Goal: Task Accomplishment & Management: Use online tool/utility

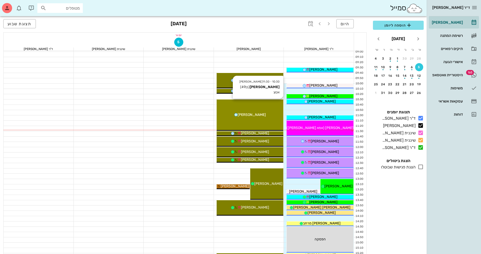
scroll to position [51, 0]
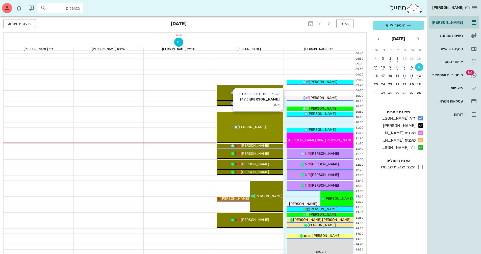
click at [256, 137] on div "10:30 - 11:30 [PERSON_NAME] (בן 49 ) אטצ [PERSON_NAME]" at bounding box center [250, 127] width 67 height 31
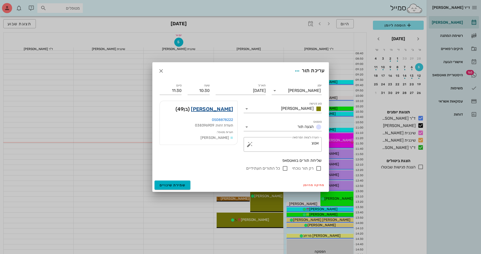
click at [221, 107] on link "[PERSON_NAME]" at bounding box center [212, 109] width 42 height 8
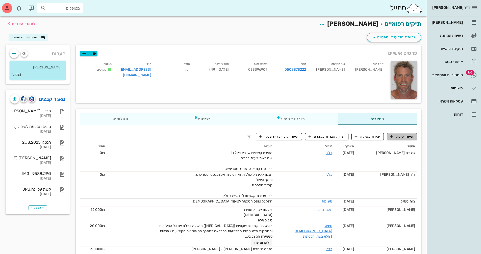
click at [405, 139] on button "תיעוד טיפול" at bounding box center [402, 136] width 30 height 7
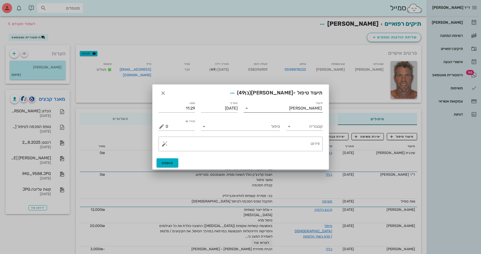
click at [248, 109] on icon at bounding box center [247, 108] width 6 height 6
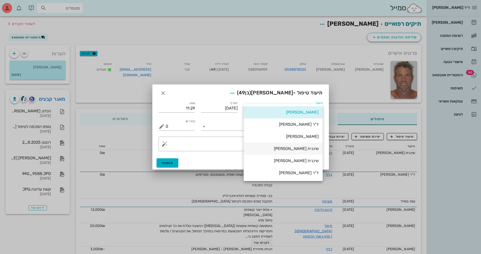
click at [310, 150] on div "שיננית [PERSON_NAME]" at bounding box center [283, 148] width 71 height 5
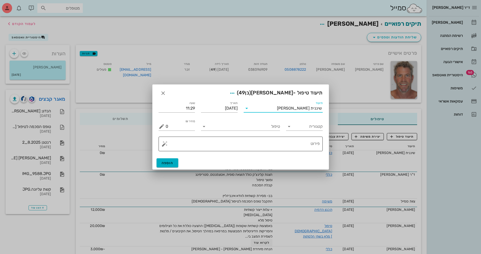
click at [164, 145] on button "button" at bounding box center [165, 144] width 6 height 6
click at [176, 124] on div "[MEDICAL_DATA]" at bounding box center [182, 124] width 41 height 10
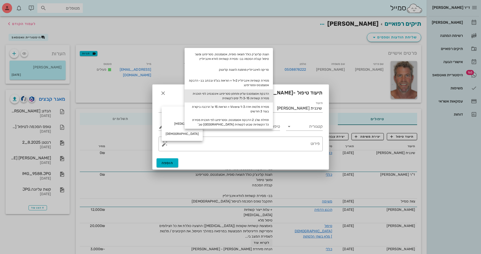
click at [251, 97] on div "הדבקת אטצמטנס עליון ותחתון סטריפינג אינטנסיב לפי תוכנית מסירת קשתיות 3-15 ל7 ימ…" at bounding box center [229, 95] width 88 height 13
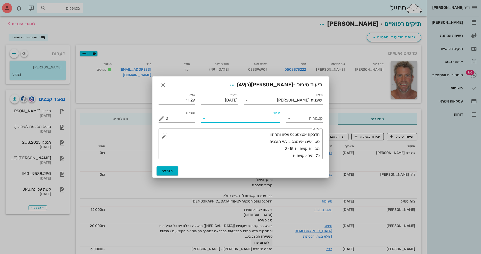
click at [259, 120] on input "טיפול" at bounding box center [244, 118] width 72 height 8
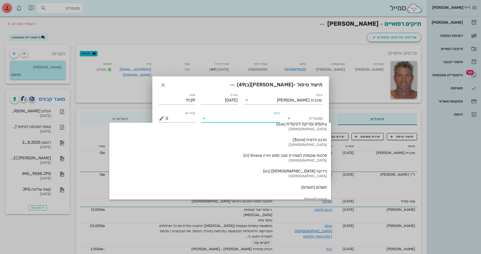
scroll to position [543, 0]
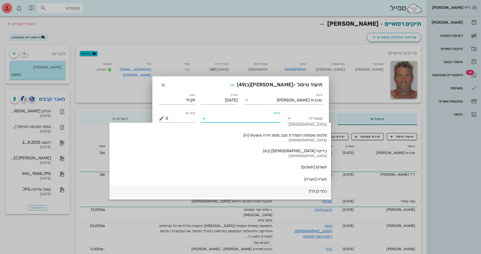
click at [266, 193] on div "כללי (כללי)" at bounding box center [220, 191] width 214 height 5
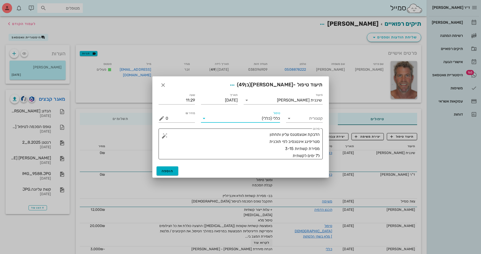
click at [262, 135] on textarea "הדבקת אטצמטנס עליון ותחתון סטריפינג אינטנסיב לפי תוכנית מסירת קשתיות 3-15 ל7 ימ…" at bounding box center [243, 145] width 154 height 28
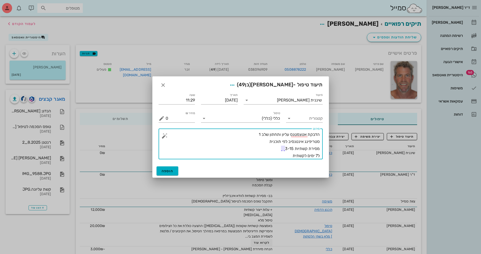
click at [317, 156] on textarea "הדבקת אטצמטנס עליון ותחתון שלב 1 סטריפינג אינטנסיב לפי תוכנית מסירת קשתיות 3-15…" at bounding box center [243, 145] width 154 height 28
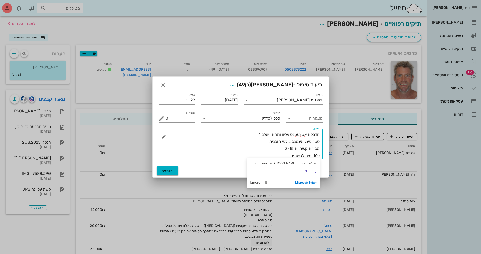
click at [288, 155] on textarea "הדבקת אטצמטנס עליון ותחתון שלב 1 סטריפינג אינטנסיב לפי תוכנית מסירת קשתיות 3-15…" at bounding box center [243, 145] width 154 height 28
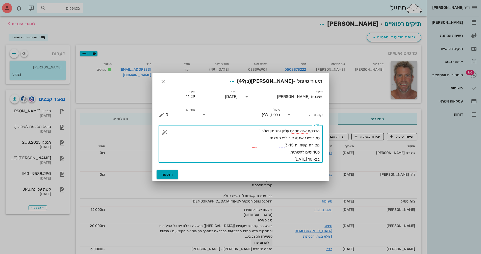
type textarea "הדבקת אטצמטנס עליון ותחתון שלב 1 סטריפינג אינטנסיב לפי תוכנית מסירת קשתיות 3-15…"
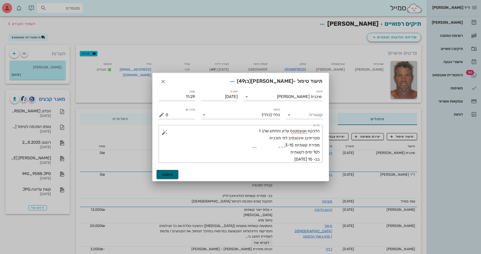
click at [173, 173] on span "הוספה" at bounding box center [168, 175] width 12 height 4
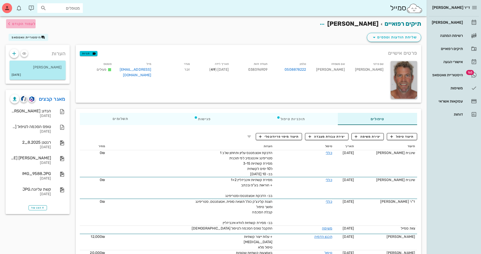
click at [26, 25] on span "לעמוד הקודם" at bounding box center [24, 24] width 24 height 4
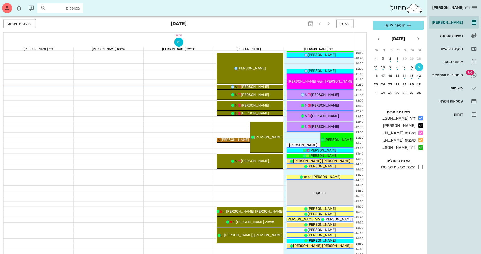
scroll to position [126, 0]
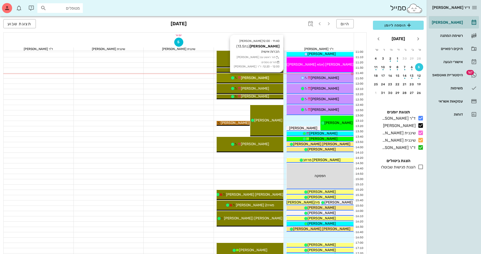
click at [263, 76] on div "[PERSON_NAME]" at bounding box center [250, 77] width 67 height 5
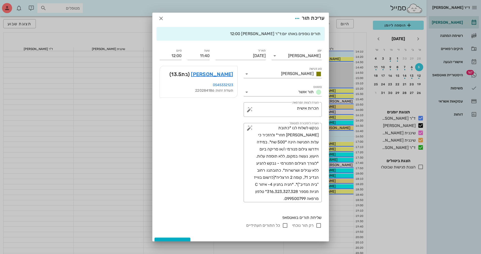
scroll to position [0, 0]
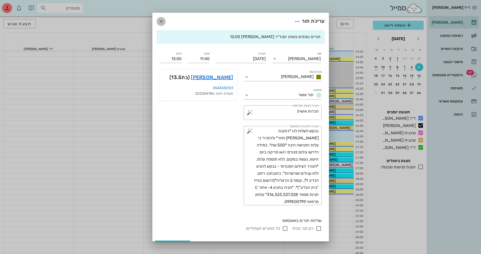
click at [164, 20] on icon "button" at bounding box center [161, 21] width 6 height 6
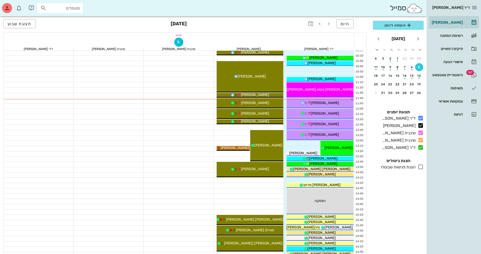
scroll to position [101, 0]
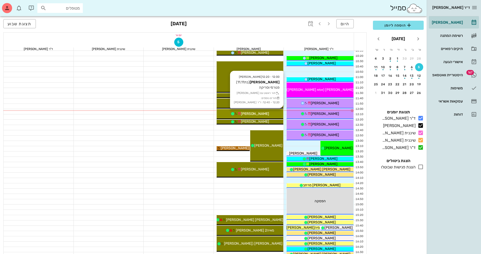
click at [270, 113] on div "[PERSON_NAME]" at bounding box center [250, 113] width 67 height 5
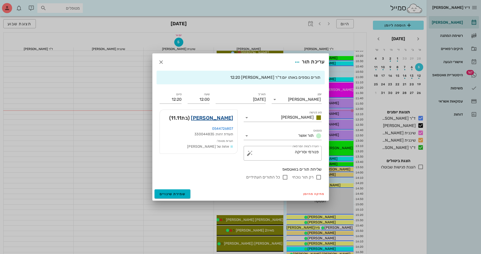
click at [224, 118] on link "[PERSON_NAME]" at bounding box center [212, 118] width 42 height 8
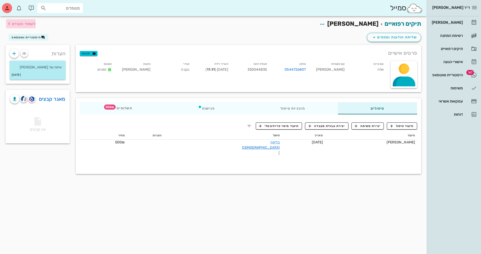
click at [17, 24] on span "לעמוד הקודם" at bounding box center [24, 24] width 24 height 4
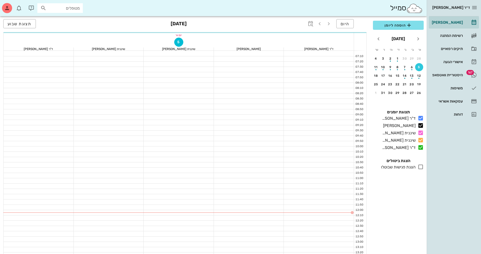
scroll to position [101, 0]
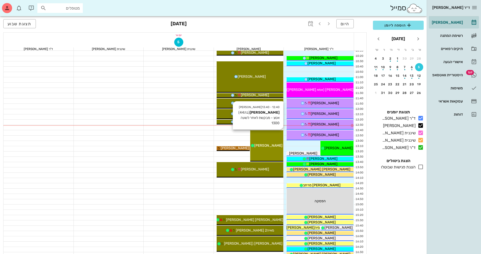
click at [268, 147] on span "[PERSON_NAME]" at bounding box center [268, 146] width 28 height 4
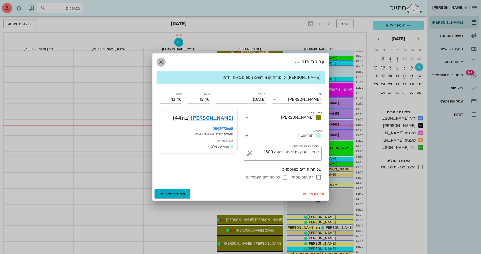
click at [159, 63] on icon "button" at bounding box center [161, 62] width 6 height 6
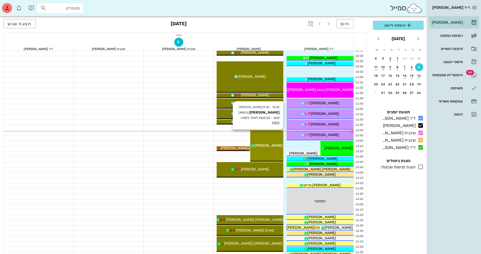
click at [261, 149] on div "12:40 - 13:40 [PERSON_NAME] (בת 44 ) אטצ - מבקשת לאחר לשעה 1300 [PERSON_NAME]" at bounding box center [266, 145] width 33 height 31
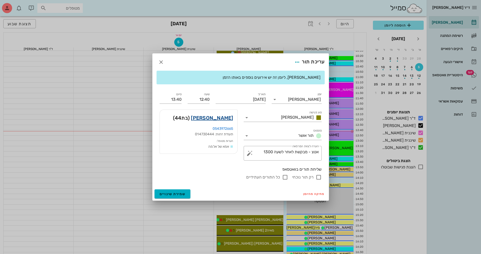
click at [222, 119] on link "[PERSON_NAME]" at bounding box center [212, 118] width 42 height 8
